Goal: Task Accomplishment & Management: Complete application form

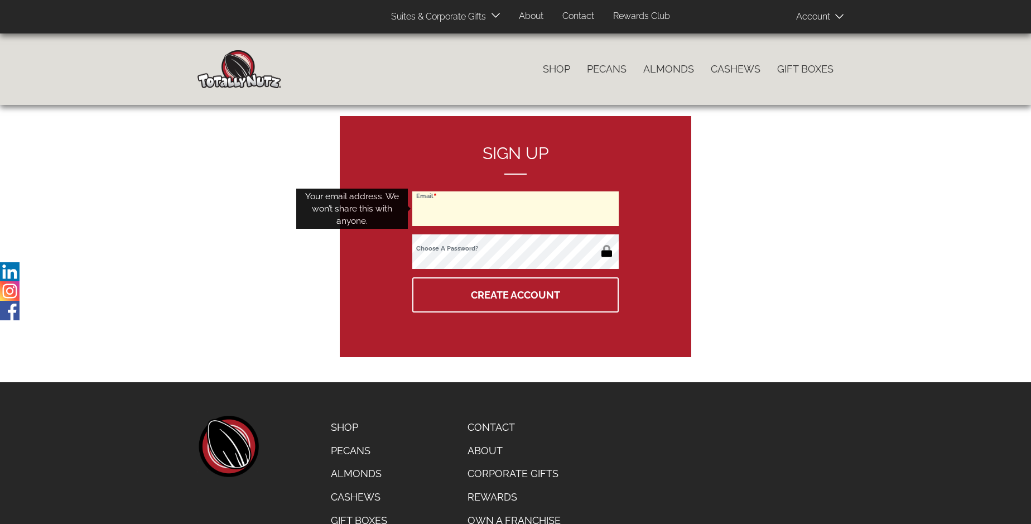
click at [516, 209] on input "Email" at bounding box center [515, 208] width 206 height 35
type input "fandrews@nrtco.net"
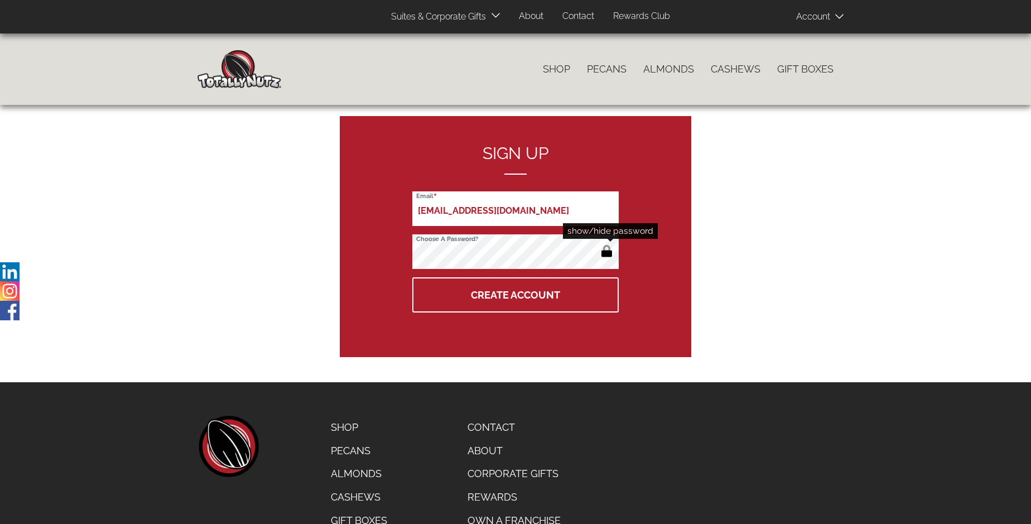
click at [606, 252] on button "button" at bounding box center [607, 252] width 18 height 18
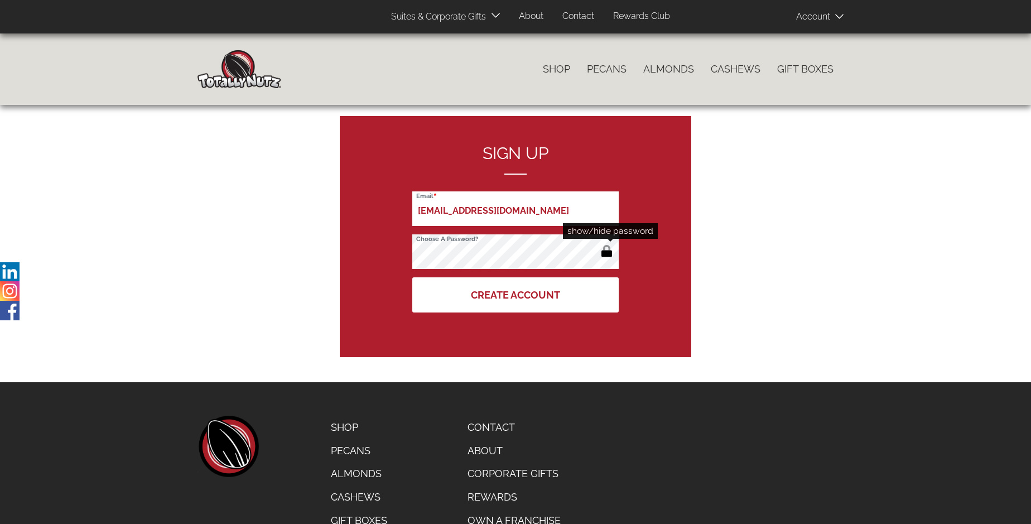
click at [516, 295] on button "Create Account" at bounding box center [515, 294] width 206 height 35
